Goal: Information Seeking & Learning: Learn about a topic

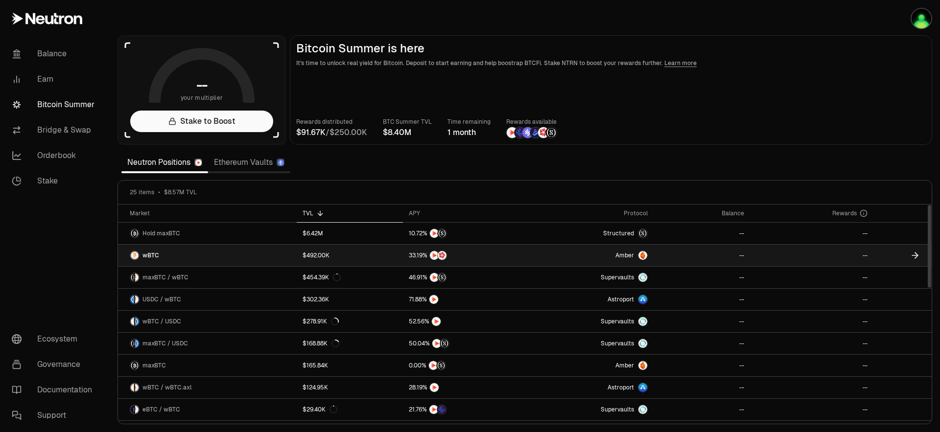
click at [589, 257] on link "Amber" at bounding box center [590, 256] width 125 height 22
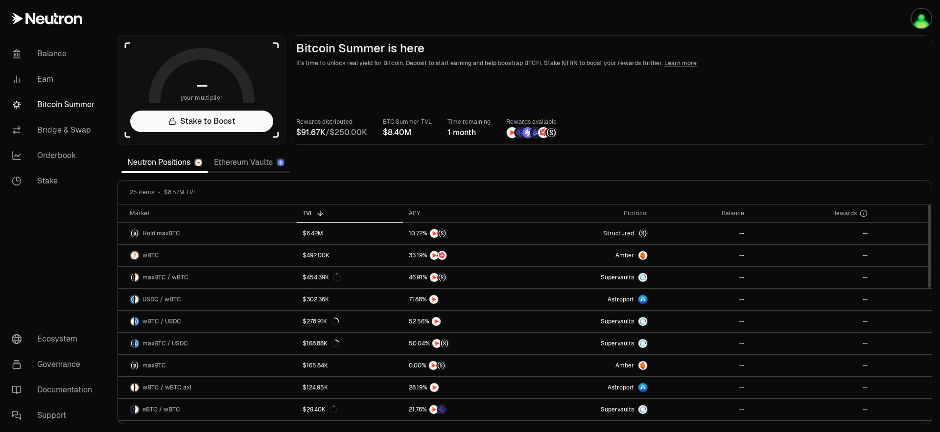
click at [260, 163] on link "Ethereum Vaults" at bounding box center [249, 163] width 82 height 20
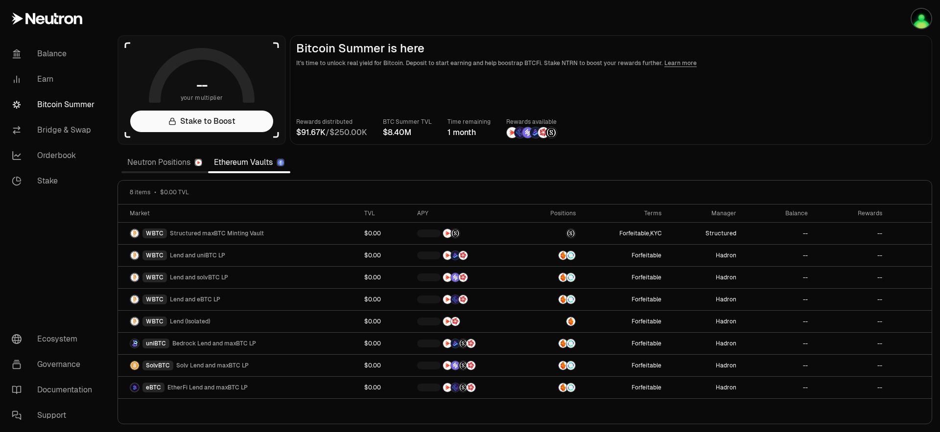
click at [157, 165] on link "Neutron Positions" at bounding box center [164, 163] width 87 height 20
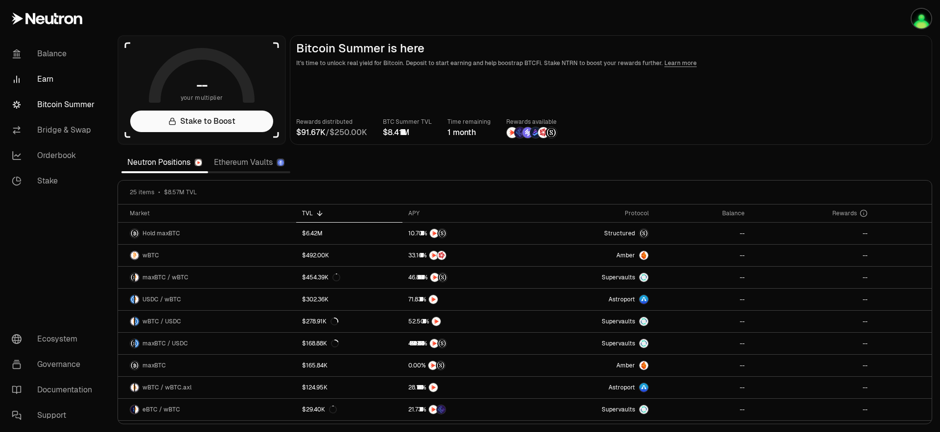
click at [61, 84] on link "Earn" at bounding box center [55, 79] width 102 height 25
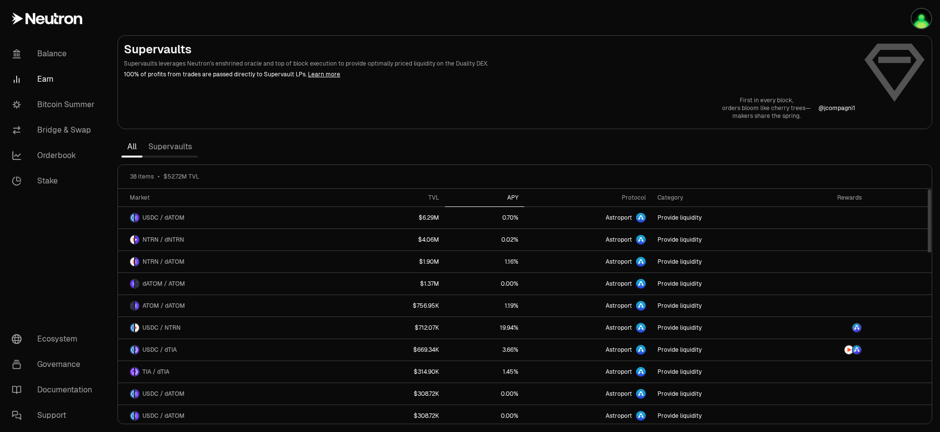
click at [503, 200] on div "APY" at bounding box center [485, 198] width 68 height 8
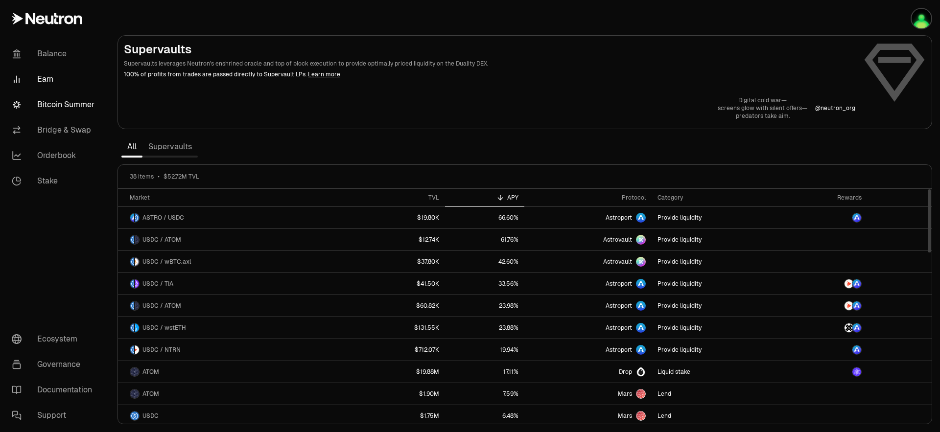
click at [59, 100] on link "Bitcoin Summer" at bounding box center [55, 104] width 102 height 25
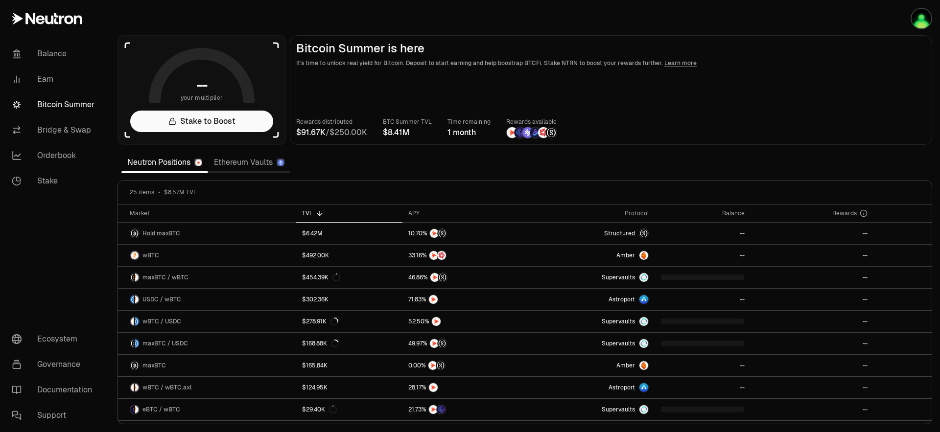
click at [65, 112] on link "Bitcoin Summer" at bounding box center [55, 104] width 102 height 25
